Goal: Task Accomplishment & Management: Complete application form

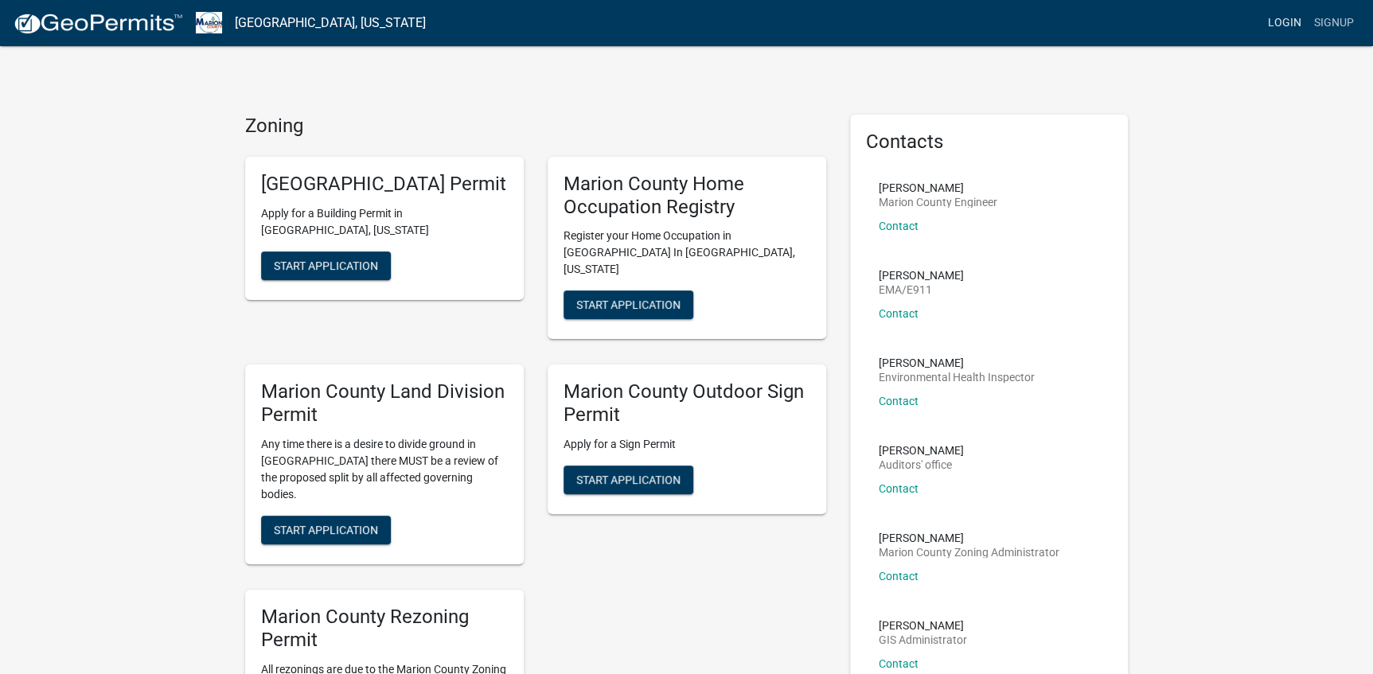
click at [1285, 18] on link "Login" at bounding box center [1285, 23] width 46 height 30
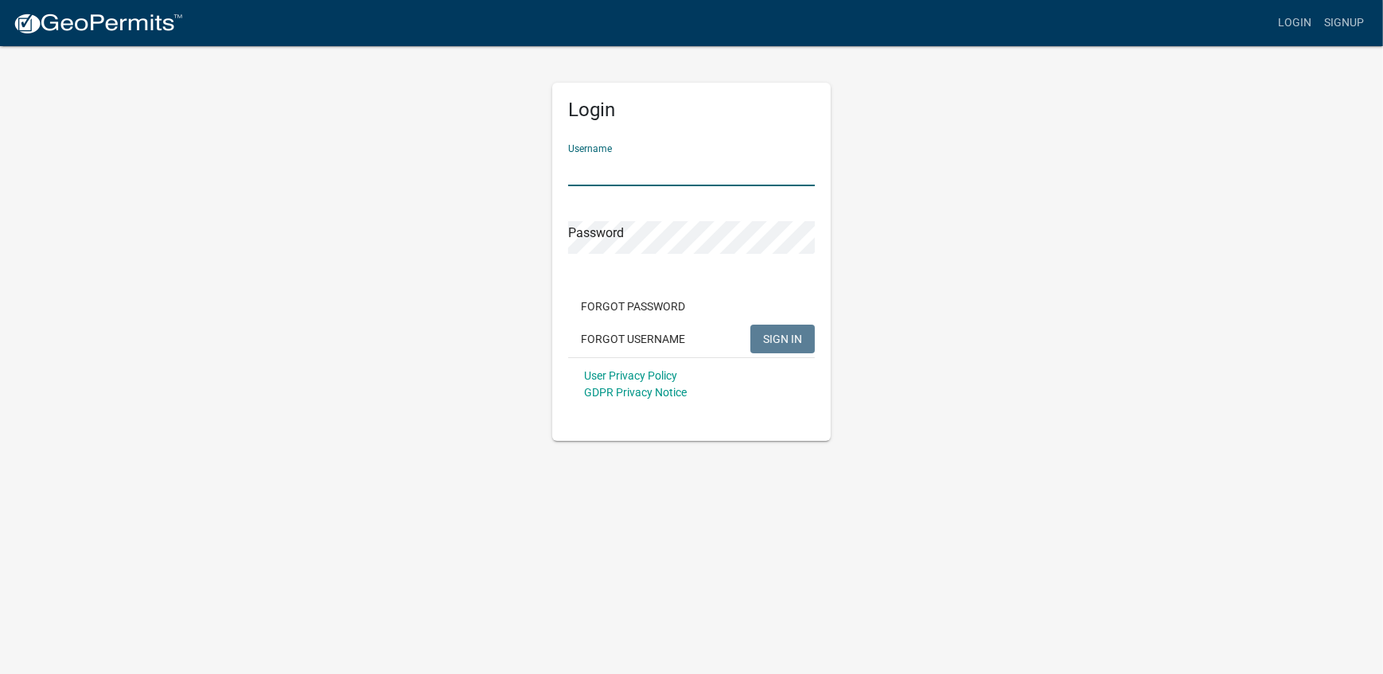
click at [616, 173] on input "Username" at bounding box center [691, 170] width 247 height 33
type input "DGC"
click at [751, 325] on button "SIGN IN" at bounding box center [783, 339] width 64 height 29
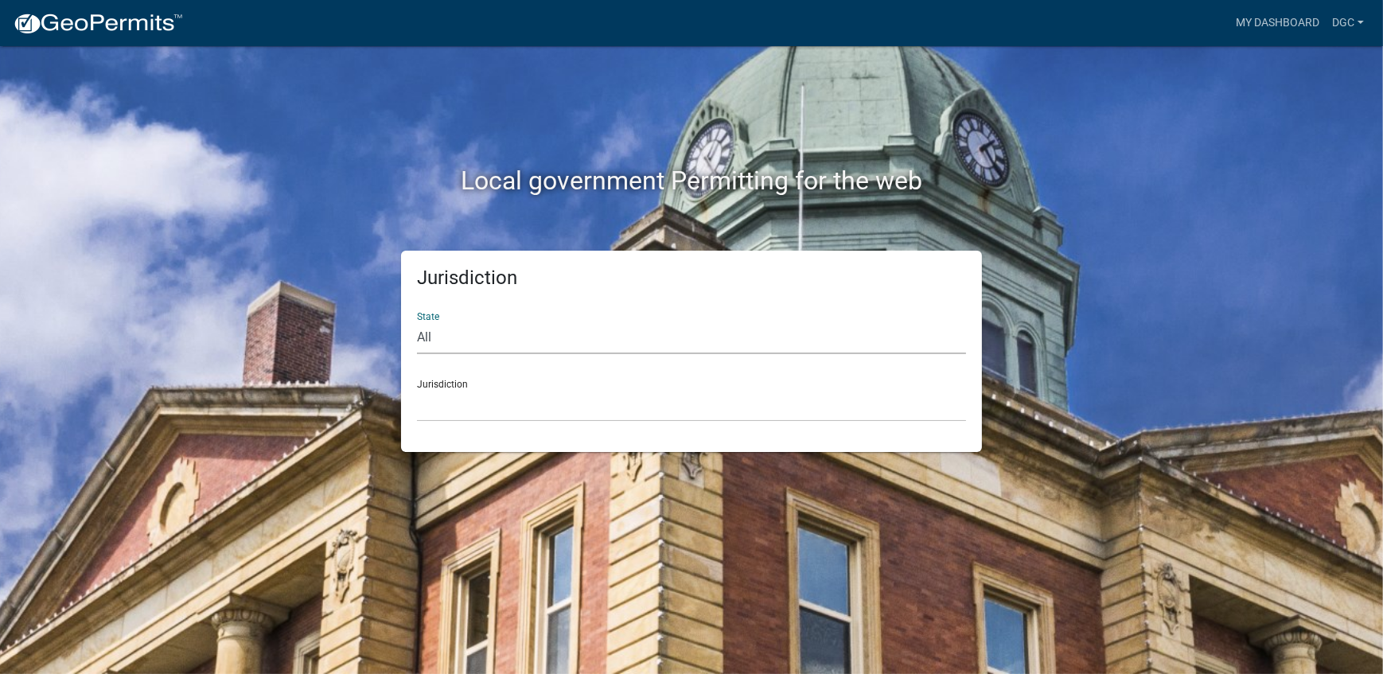
click at [425, 334] on select "All [US_STATE] [US_STATE] [US_STATE] [US_STATE] [US_STATE] [US_STATE] [US_STATE…" at bounding box center [691, 338] width 549 height 33
select select "[US_STATE]"
click at [417, 322] on select "All [US_STATE] [US_STATE] [US_STATE] [US_STATE] [US_STATE] [US_STATE] [US_STATE…" at bounding box center [691, 338] width 549 height 33
click at [435, 408] on select "[GEOGRAPHIC_DATA], [US_STATE] [GEOGRAPHIC_DATA], [US_STATE] [GEOGRAPHIC_DATA], …" at bounding box center [691, 405] width 549 height 33
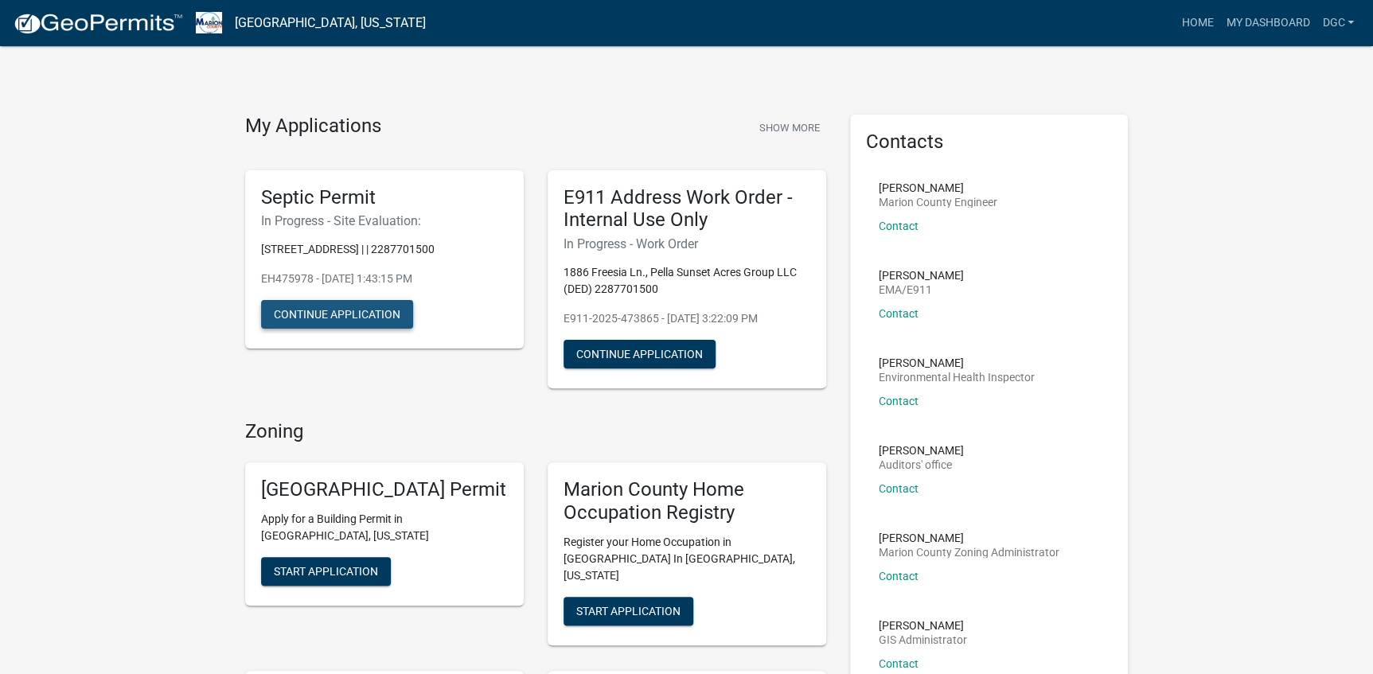
click at [306, 309] on button "Continue Application" at bounding box center [337, 314] width 152 height 29
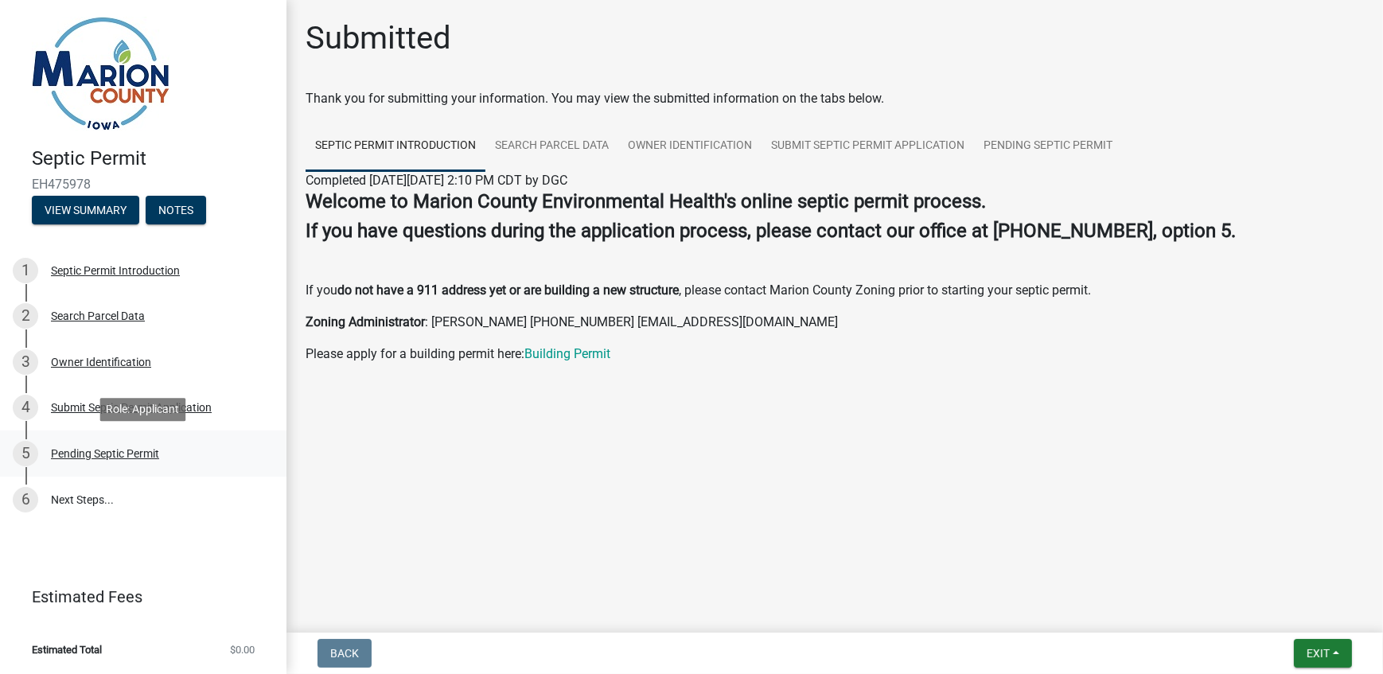
click at [80, 454] on div "Pending Septic Permit" at bounding box center [105, 453] width 108 height 11
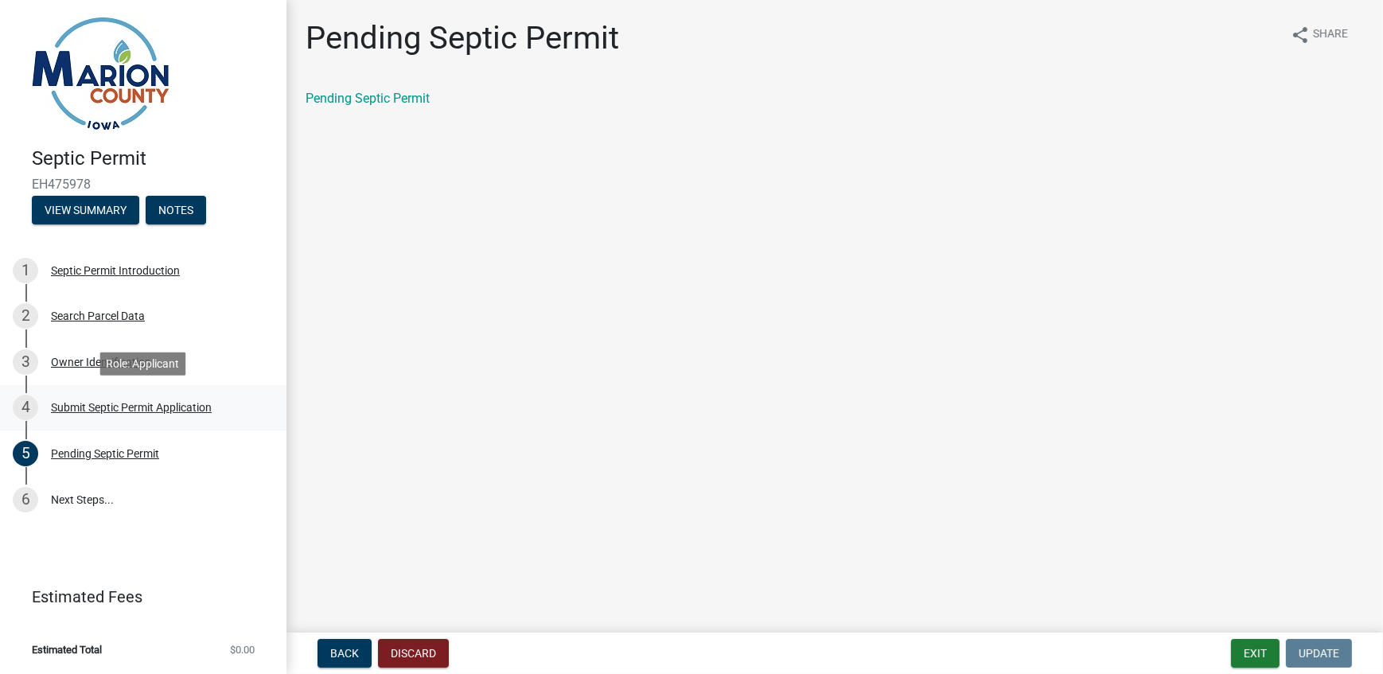
click at [95, 406] on div "Submit Septic Permit Application" at bounding box center [131, 407] width 161 height 11
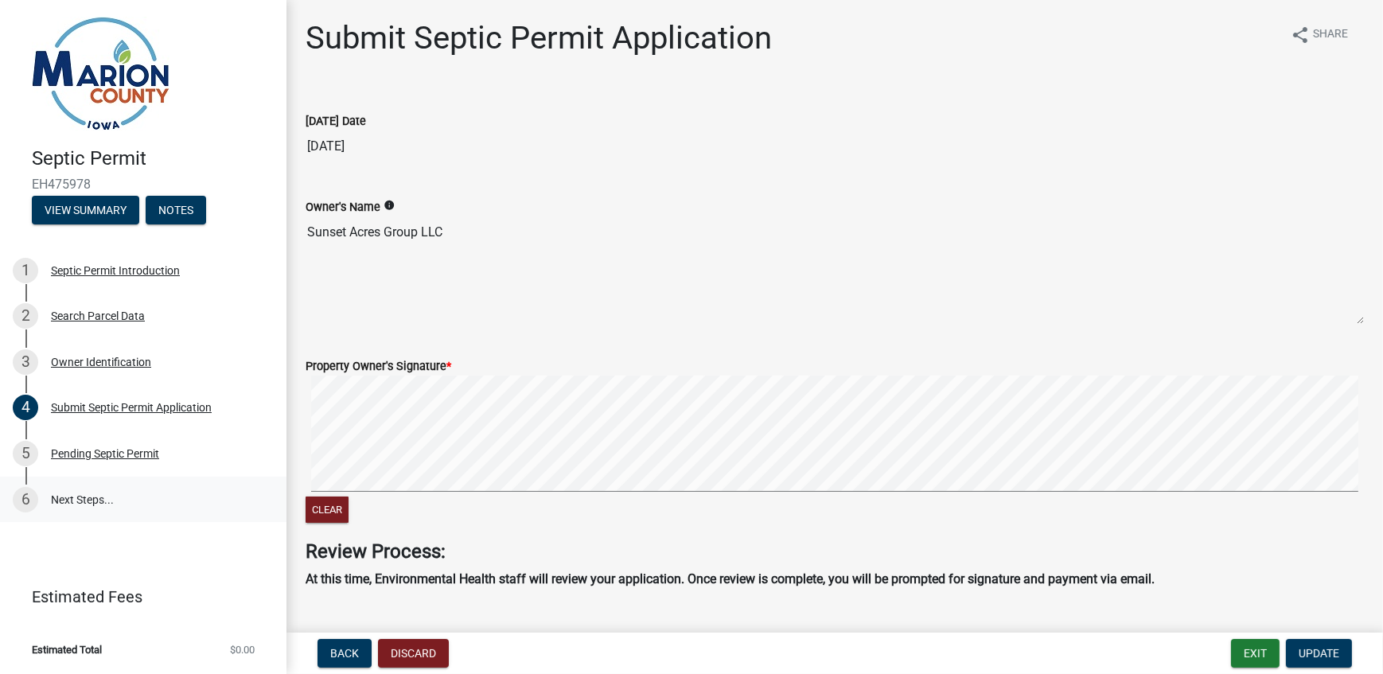
click at [74, 499] on link "6 Next Steps..." at bounding box center [143, 500] width 287 height 46
click at [83, 450] on div "Pending Septic Permit" at bounding box center [105, 453] width 108 height 11
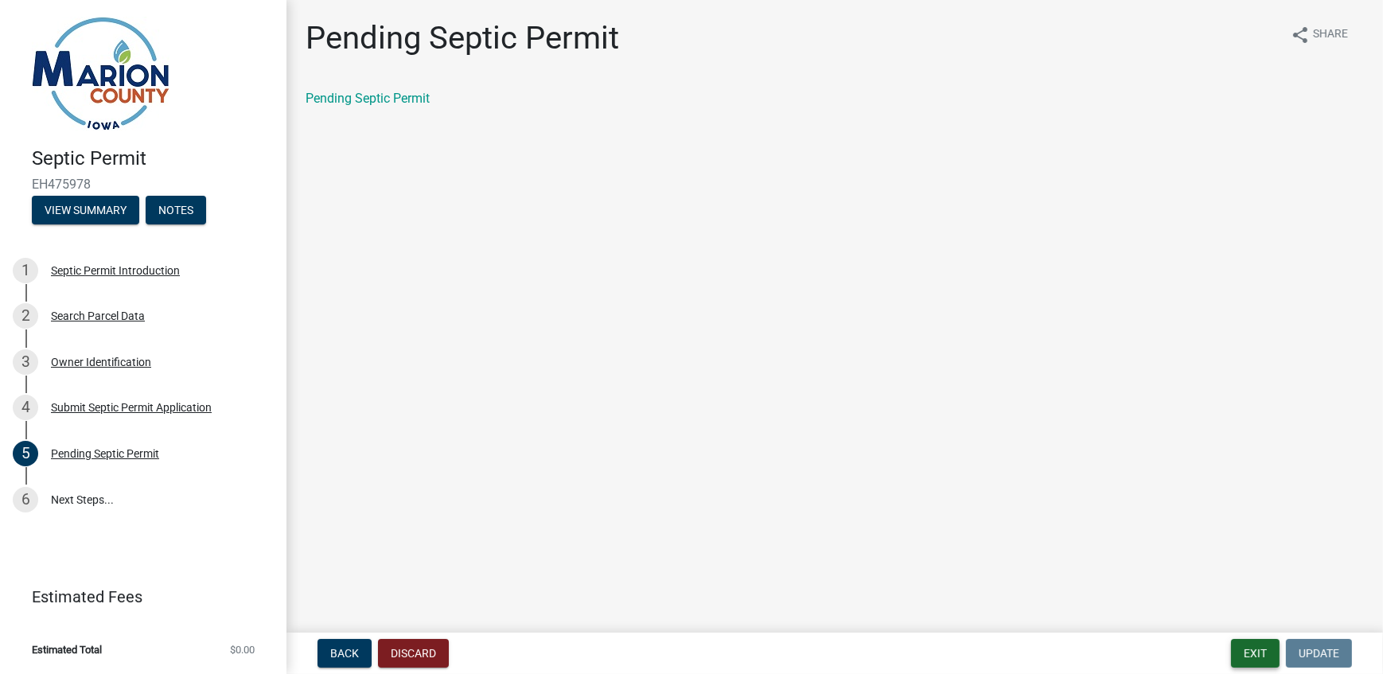
click at [1245, 654] on button "Exit" at bounding box center [1255, 653] width 49 height 29
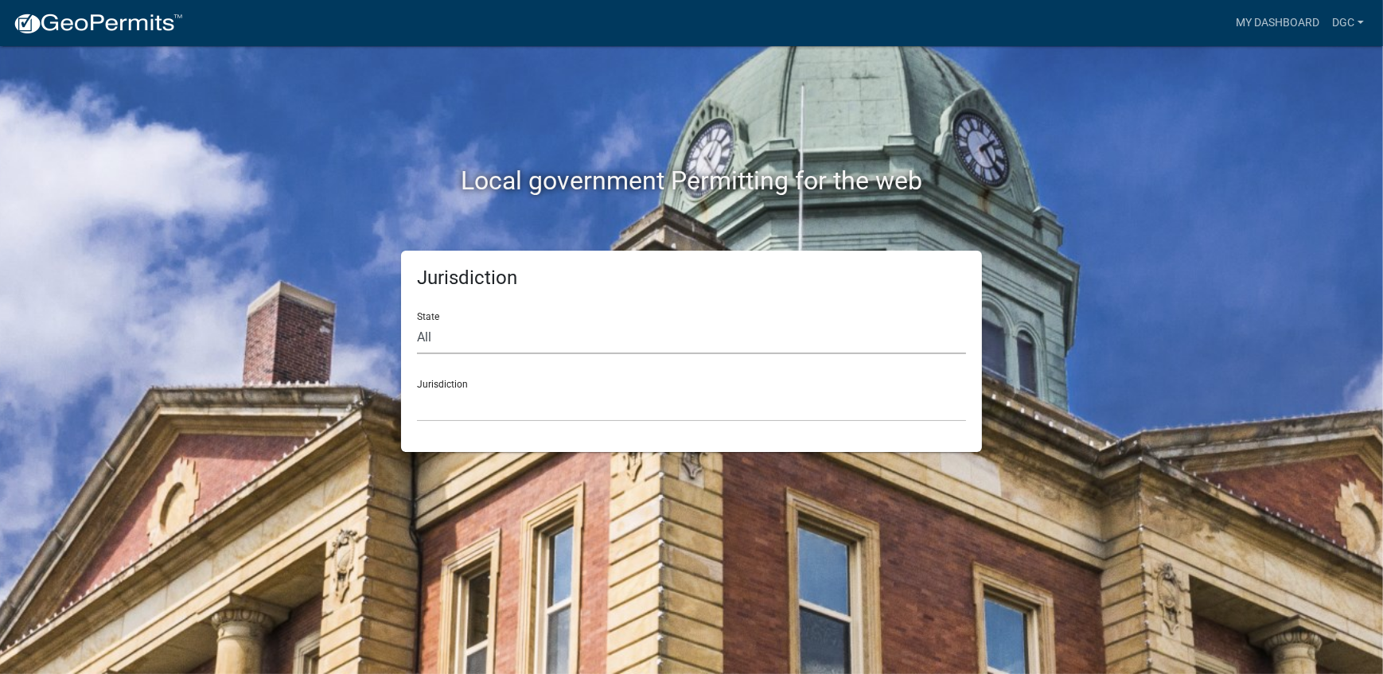
click at [437, 333] on select "All [US_STATE] [US_STATE] [US_STATE] [US_STATE] [US_STATE] [US_STATE] [US_STATE…" at bounding box center [691, 338] width 549 height 33
select select "[US_STATE]"
click at [417, 322] on select "All [US_STATE] [US_STATE] [US_STATE] [US_STATE] [US_STATE] [US_STATE] [US_STATE…" at bounding box center [691, 338] width 549 height 33
click at [439, 414] on select "[GEOGRAPHIC_DATA], [US_STATE] [GEOGRAPHIC_DATA], [US_STATE] [GEOGRAPHIC_DATA], …" at bounding box center [691, 405] width 549 height 33
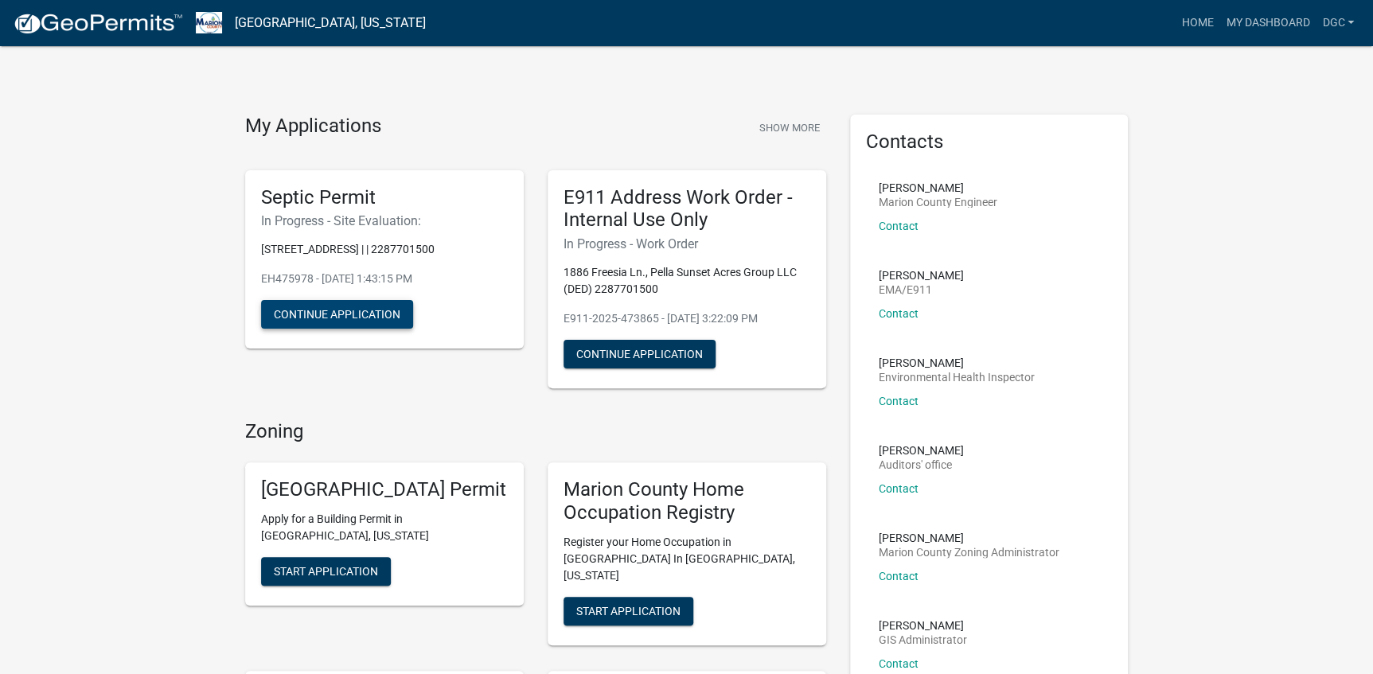
click at [313, 319] on button "Continue Application" at bounding box center [337, 314] width 152 height 29
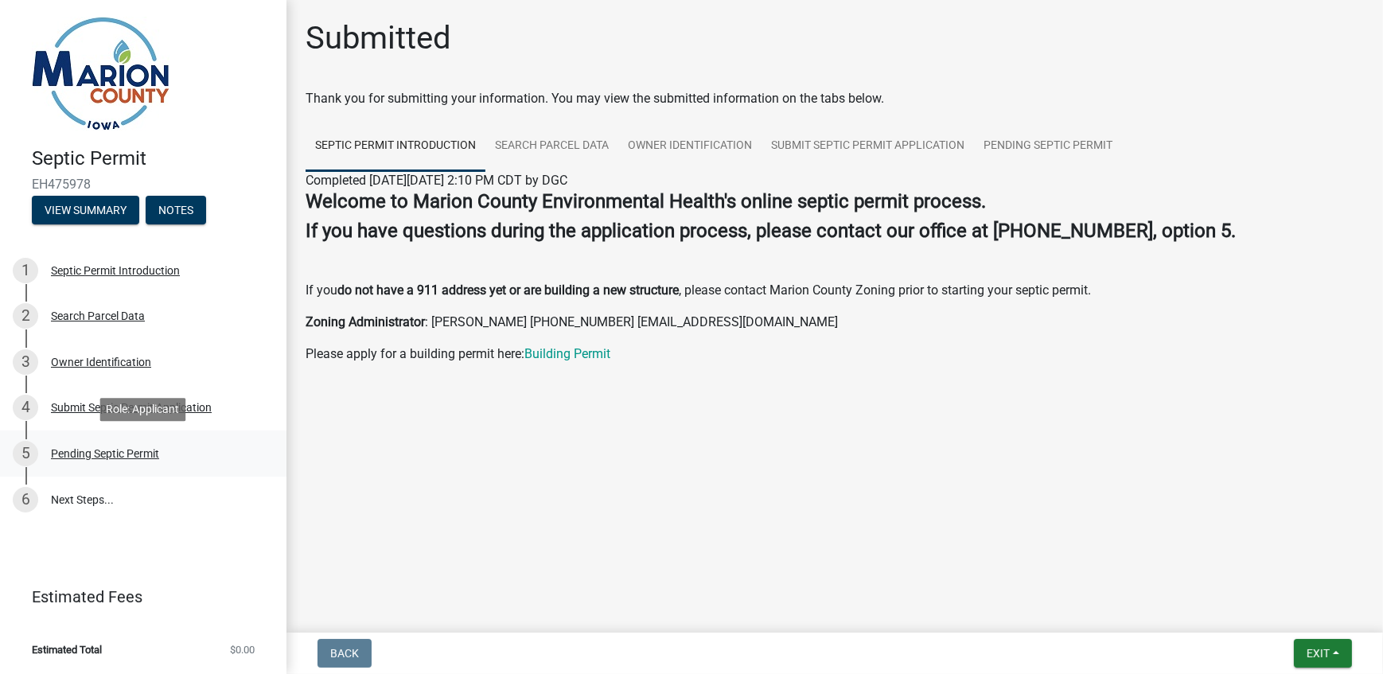
click at [99, 455] on div "Pending Septic Permit" at bounding box center [105, 453] width 108 height 11
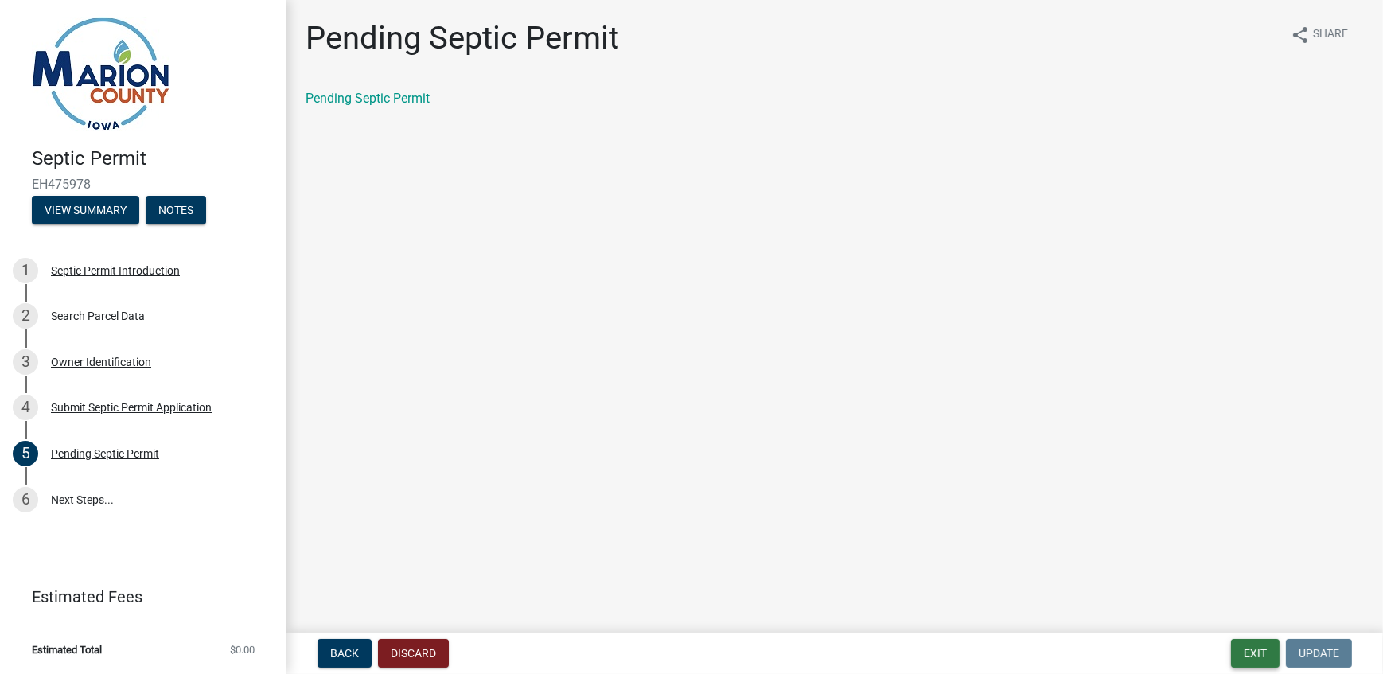
click at [1258, 654] on button "Exit" at bounding box center [1255, 653] width 49 height 29
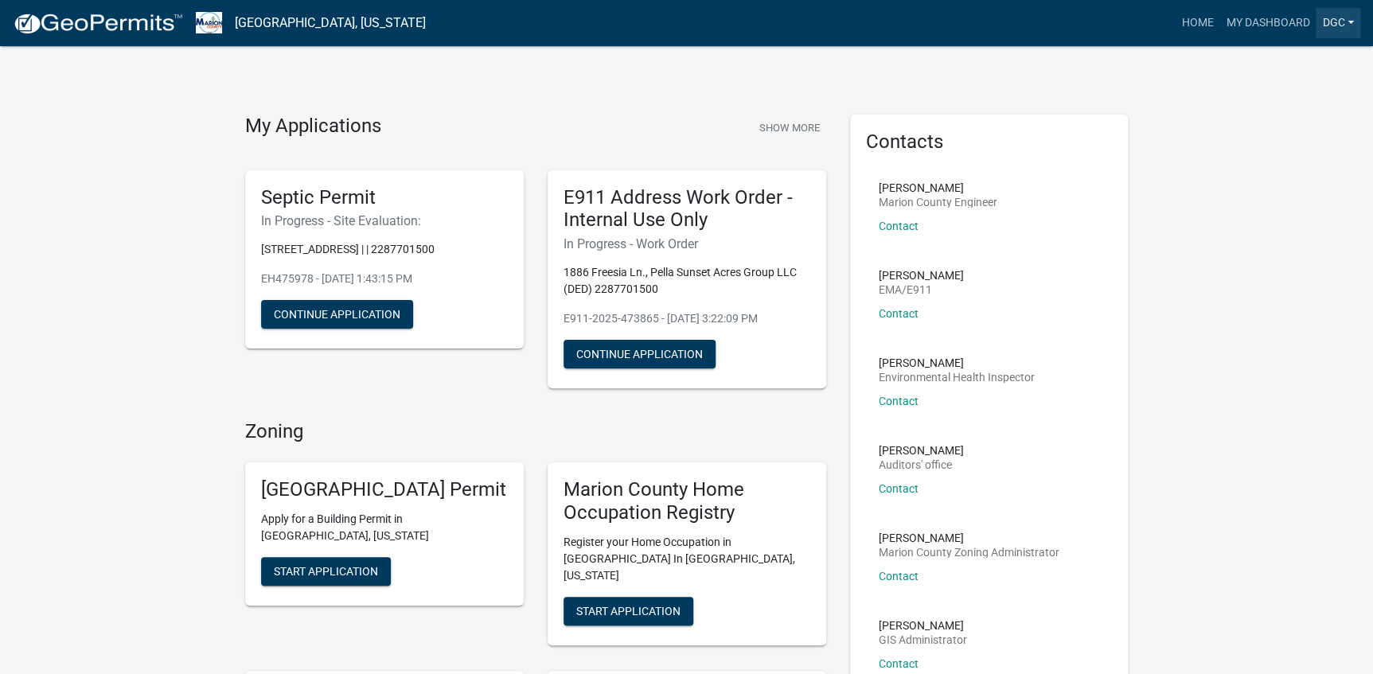
click at [1327, 19] on link "DGC" at bounding box center [1338, 23] width 45 height 30
click at [1258, 114] on link "Logout" at bounding box center [1296, 117] width 127 height 38
